Goal: Check status: Check status

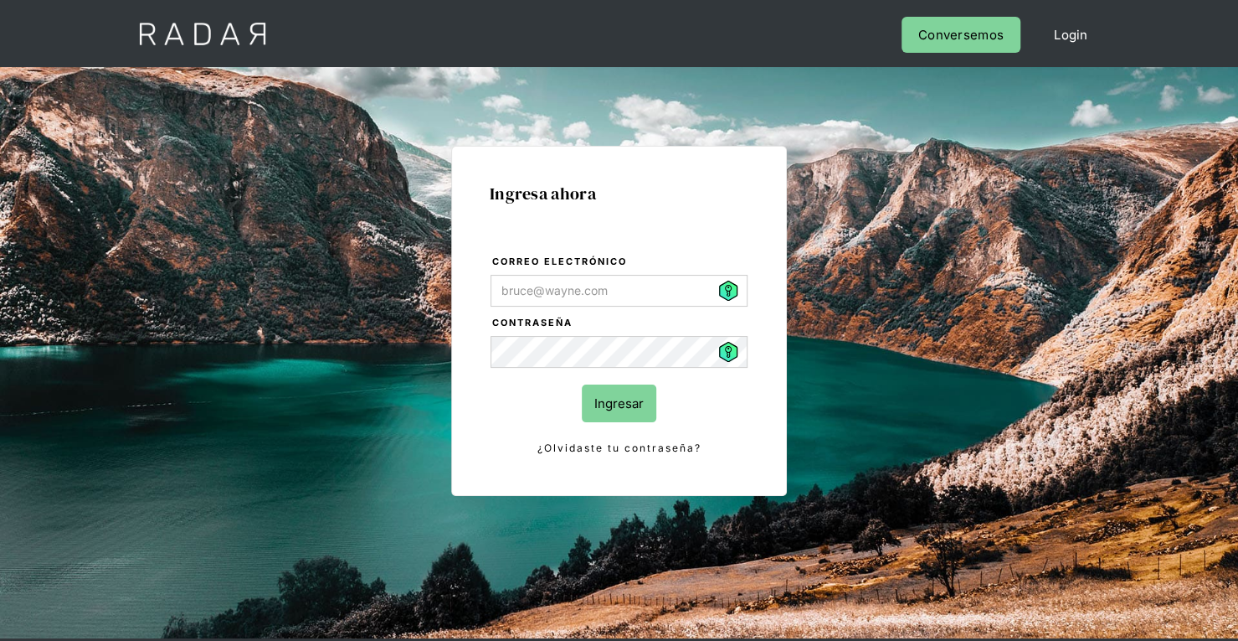
type input "[PERSON_NAME][EMAIL_ADDRESS][PERSON_NAME][DOMAIN_NAME]"
click at [625, 421] on form "Correo electrónico patricia.vasquez@etpay.com Contraseña Ingresar ¿Olvidaste tu…" at bounding box center [619, 355] width 259 height 204
click at [621, 400] on input "Ingresar" at bounding box center [619, 403] width 75 height 38
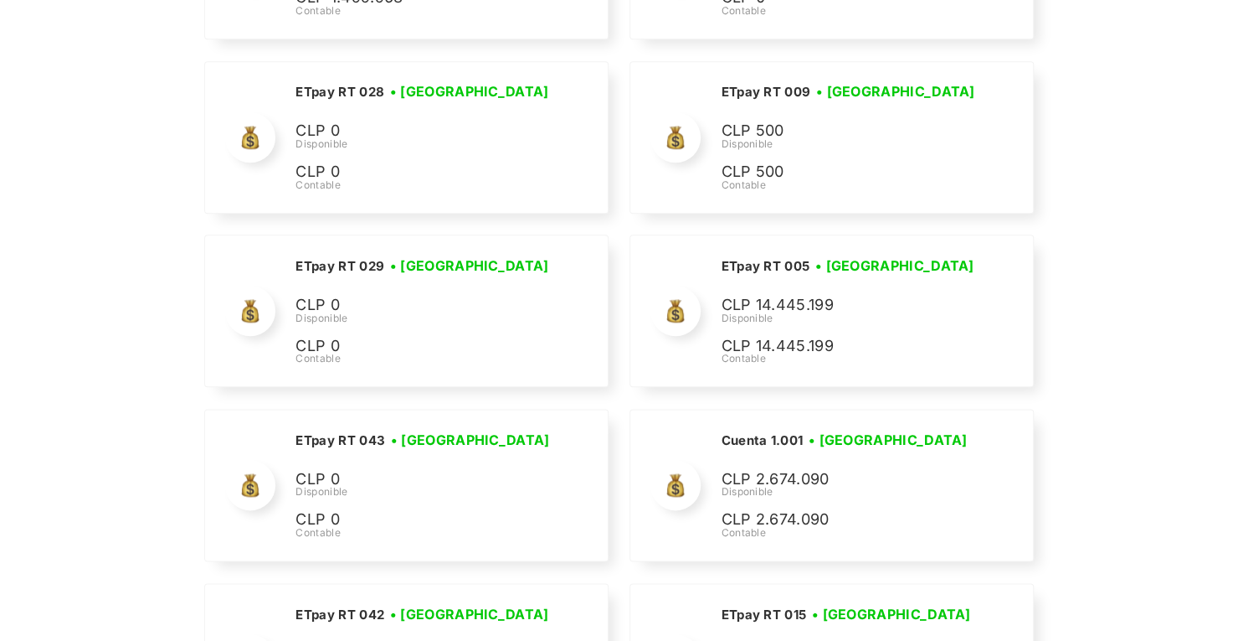
scroll to position [4826, 0]
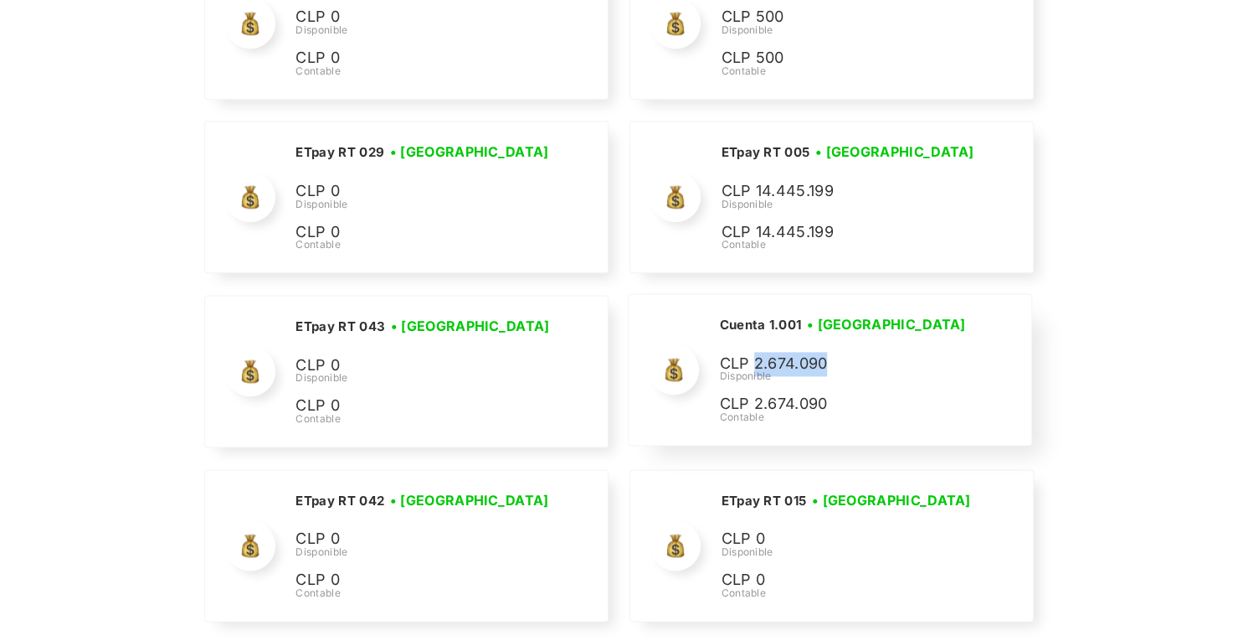
drag, startPoint x: 831, startPoint y: 346, endPoint x: 758, endPoint y: 344, distance: 72.9
click at [0, 0] on p "CLP 2.674.090" at bounding box center [0, 0] width 0 height 0
copy p "2.674.090"
